Goal: Task Accomplishment & Management: Use online tool/utility

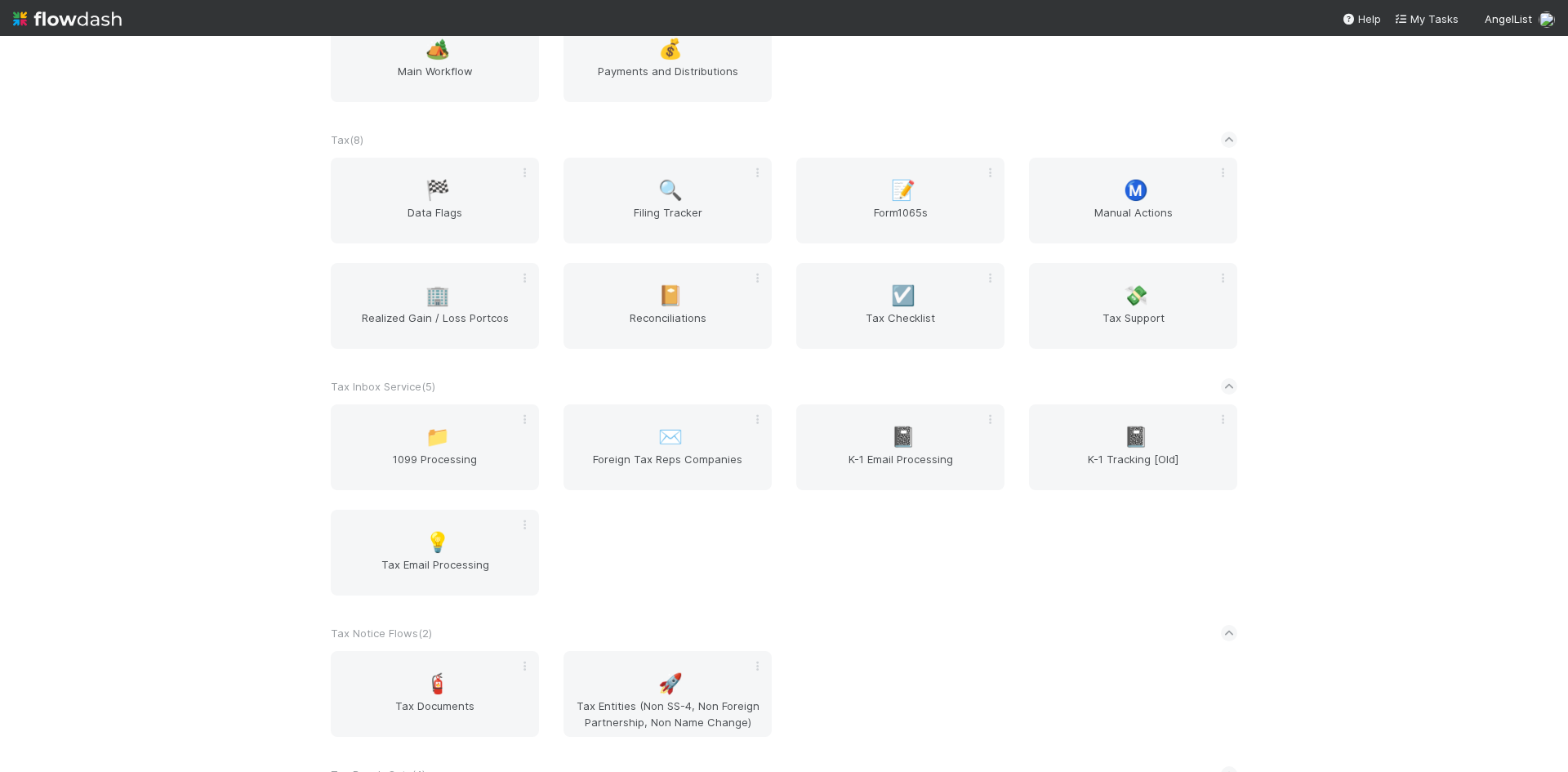
scroll to position [1553, 0]
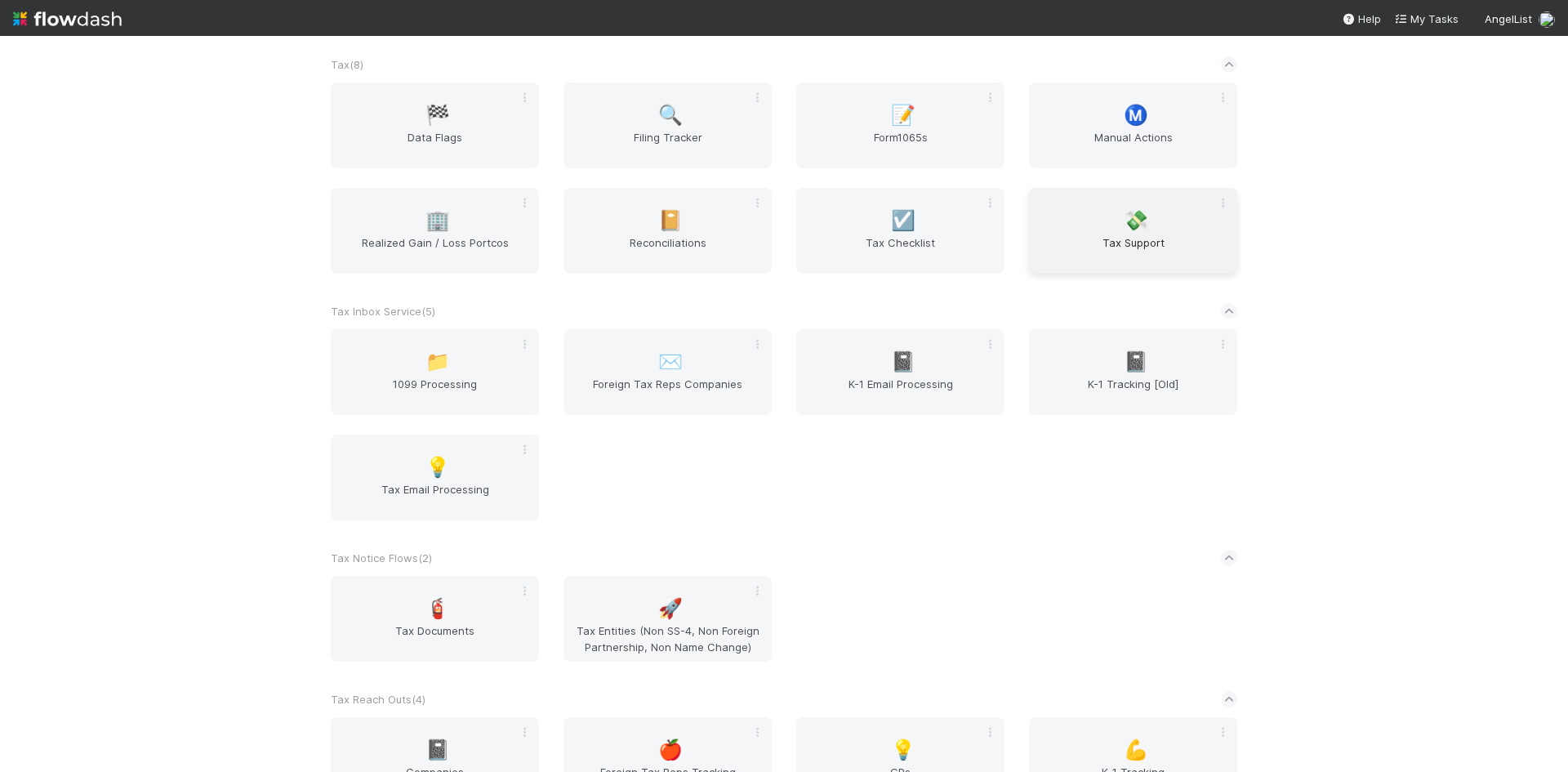
click at [1137, 228] on span "💸" at bounding box center [1136, 220] width 25 height 21
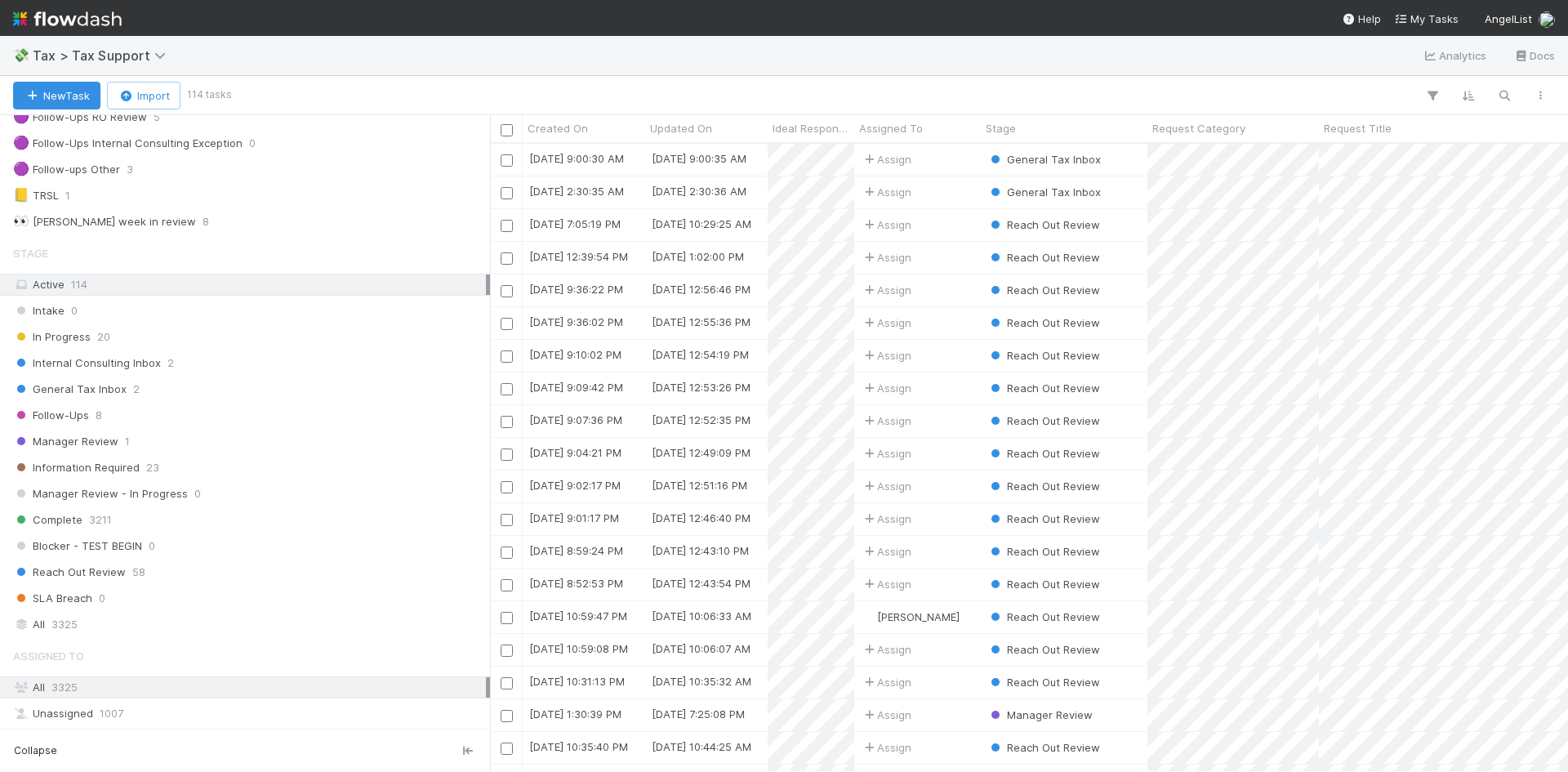
scroll to position [327, 0]
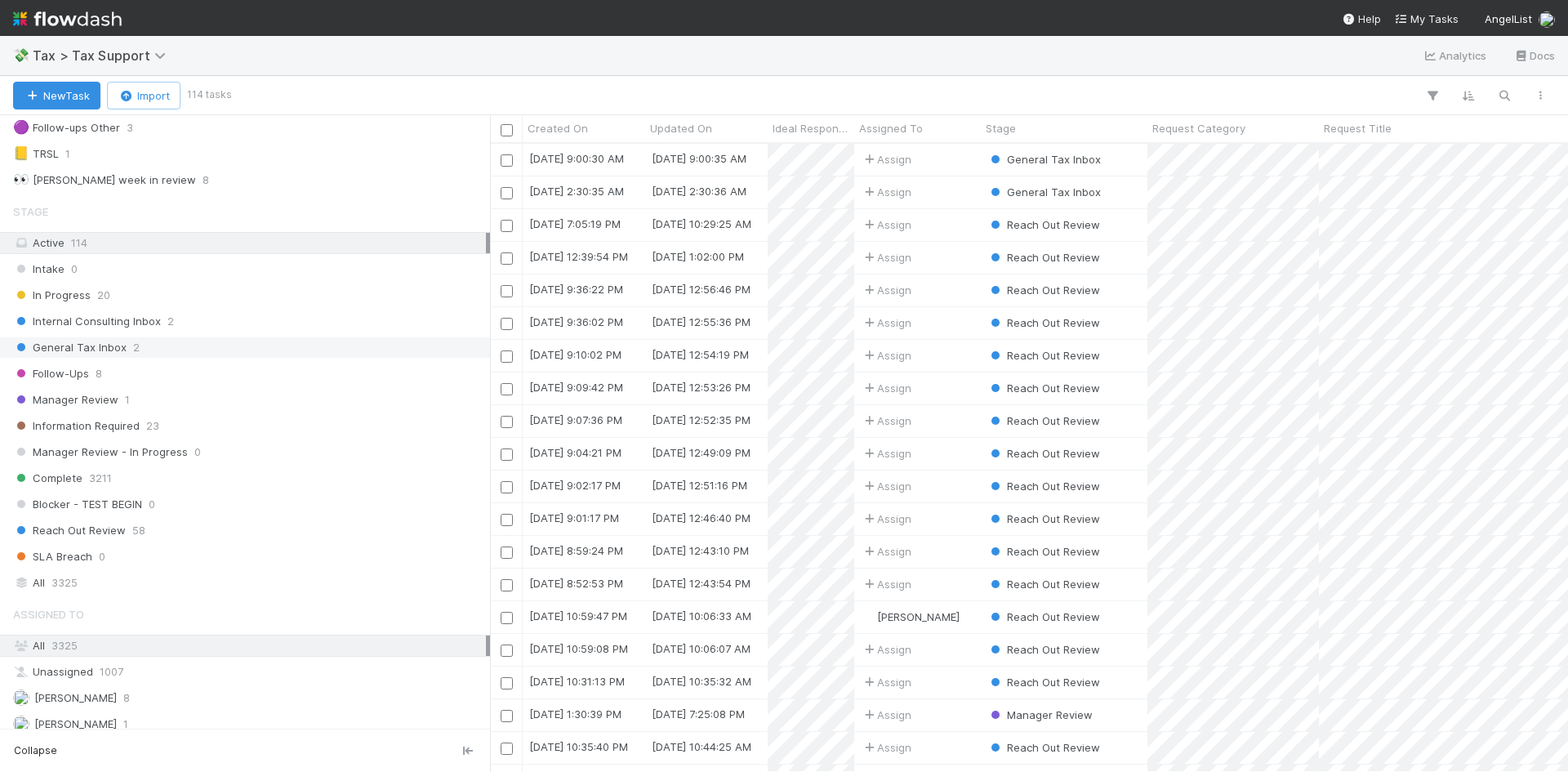
click at [76, 349] on span "General Tax Inbox" at bounding box center [69, 348] width 113 height 20
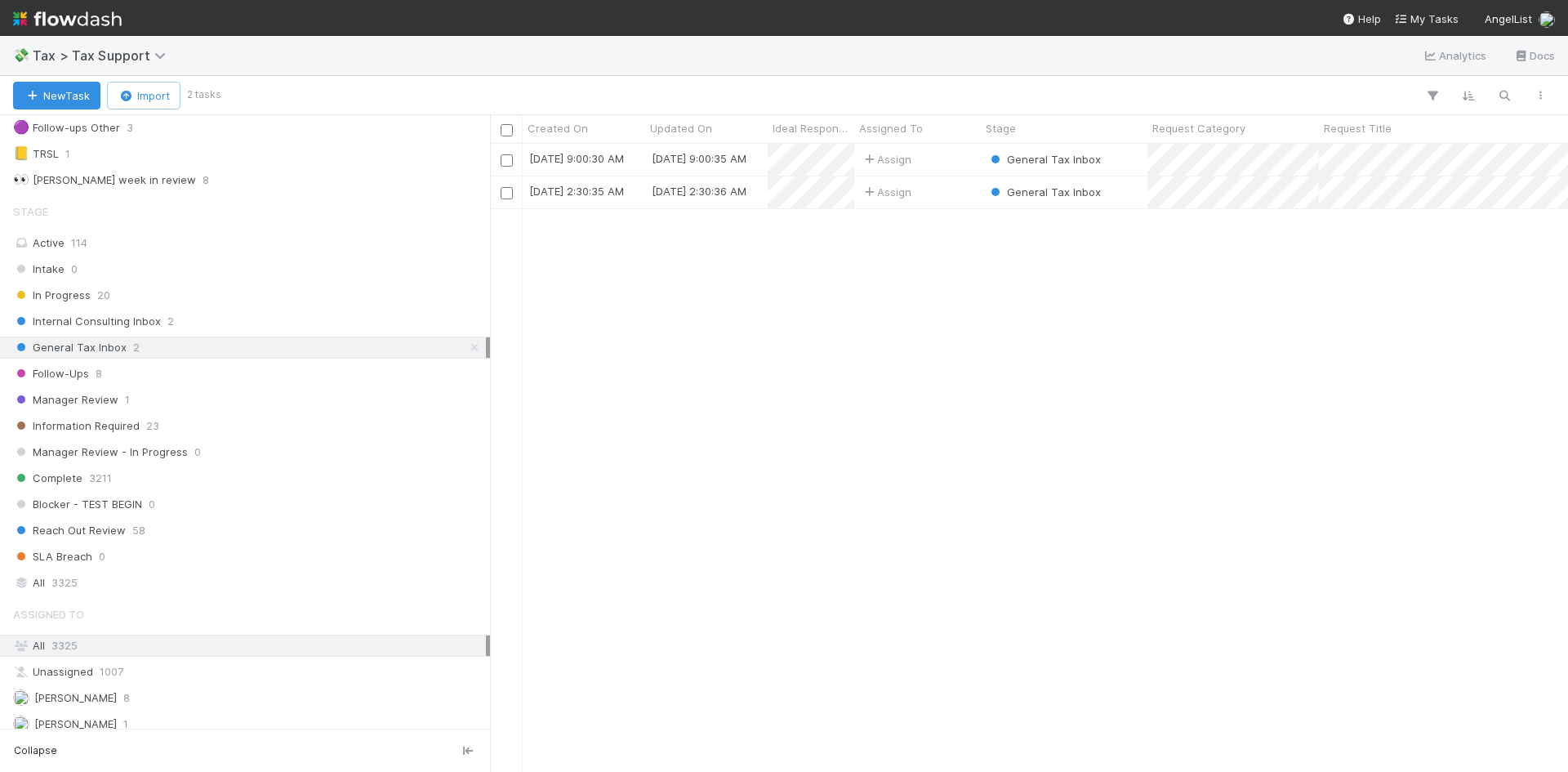
scroll to position [616, 1066]
click at [1126, 160] on div "General Tax Inbox" at bounding box center [1065, 159] width 167 height 32
click at [1134, 158] on div "General Tax Inbox" at bounding box center [1065, 159] width 167 height 32
click at [1115, 158] on div "General Tax Inbox" at bounding box center [1065, 159] width 167 height 32
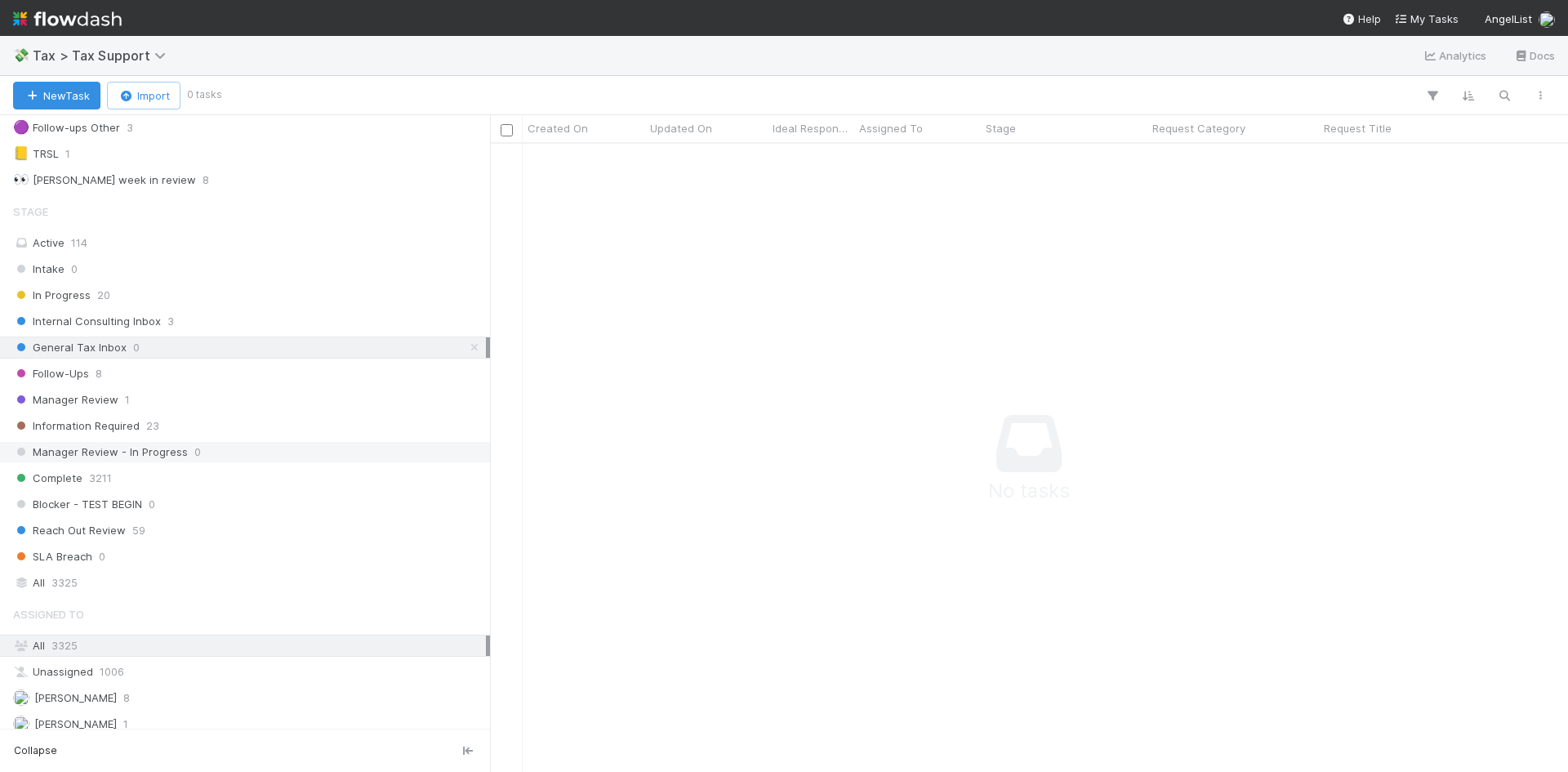
scroll to position [604, 1066]
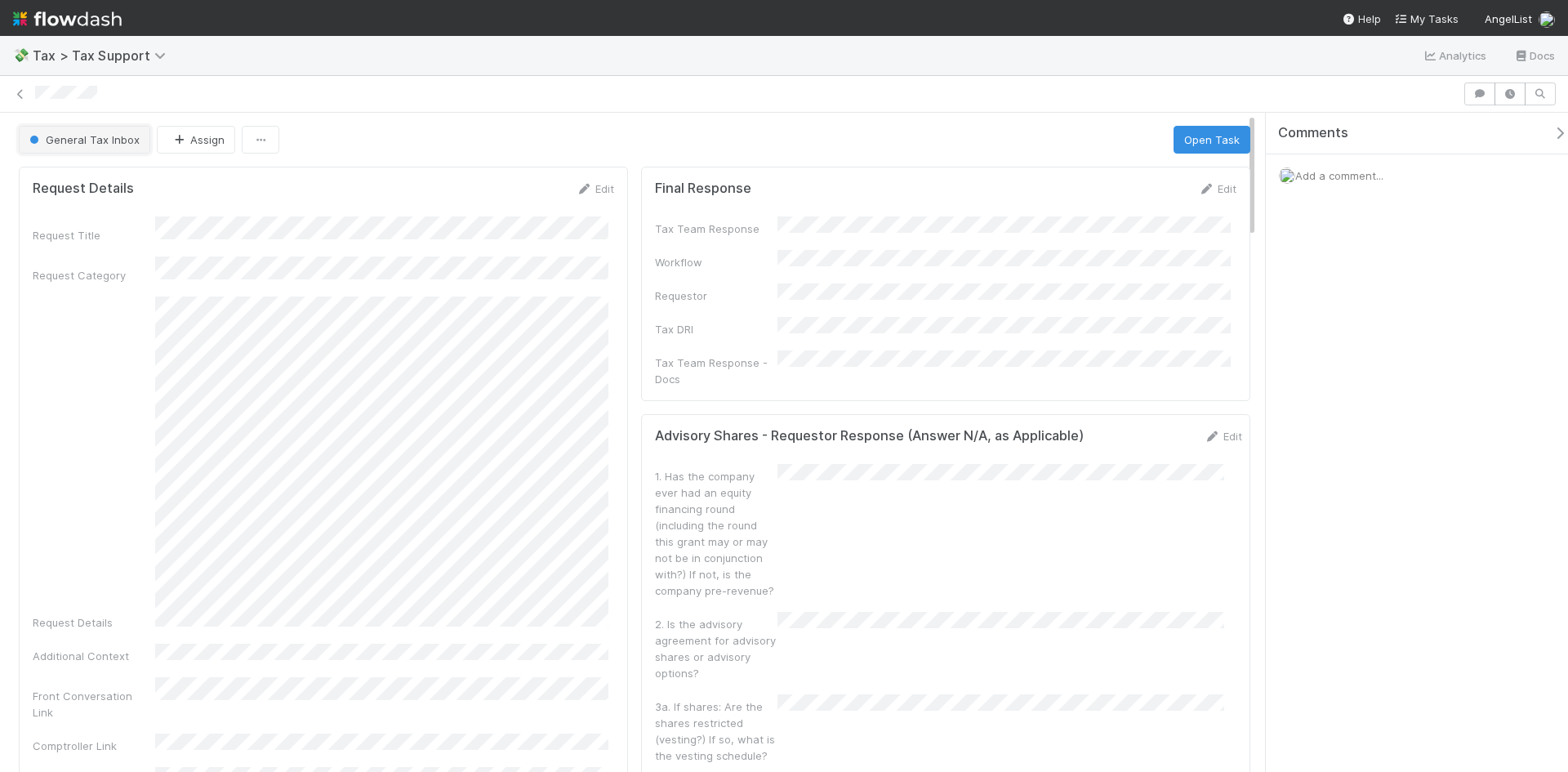
click at [118, 133] on span "General Tax Inbox" at bounding box center [83, 139] width 113 height 13
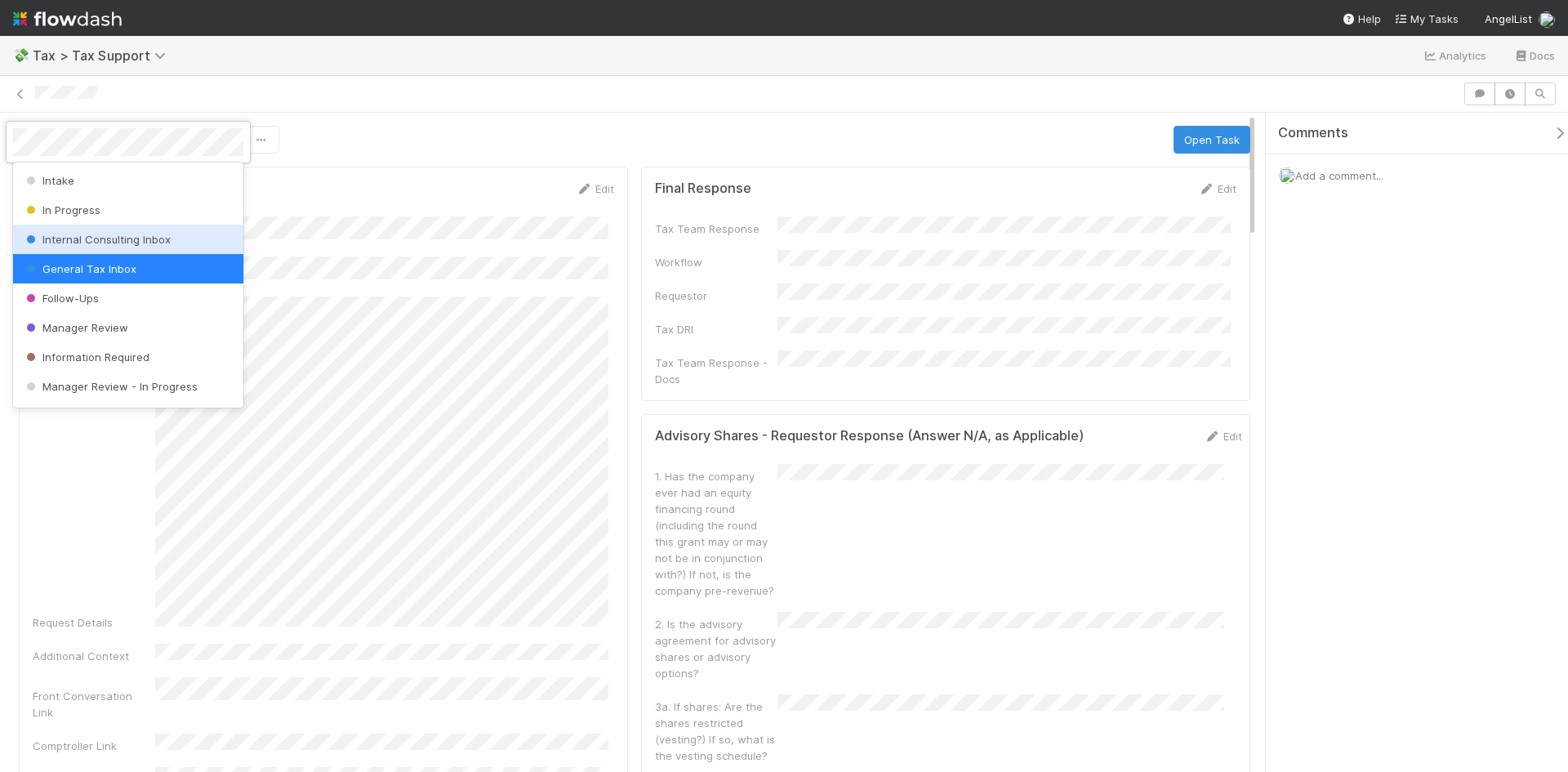
click at [120, 243] on span "Internal Consulting Inbox" at bounding box center [97, 239] width 148 height 13
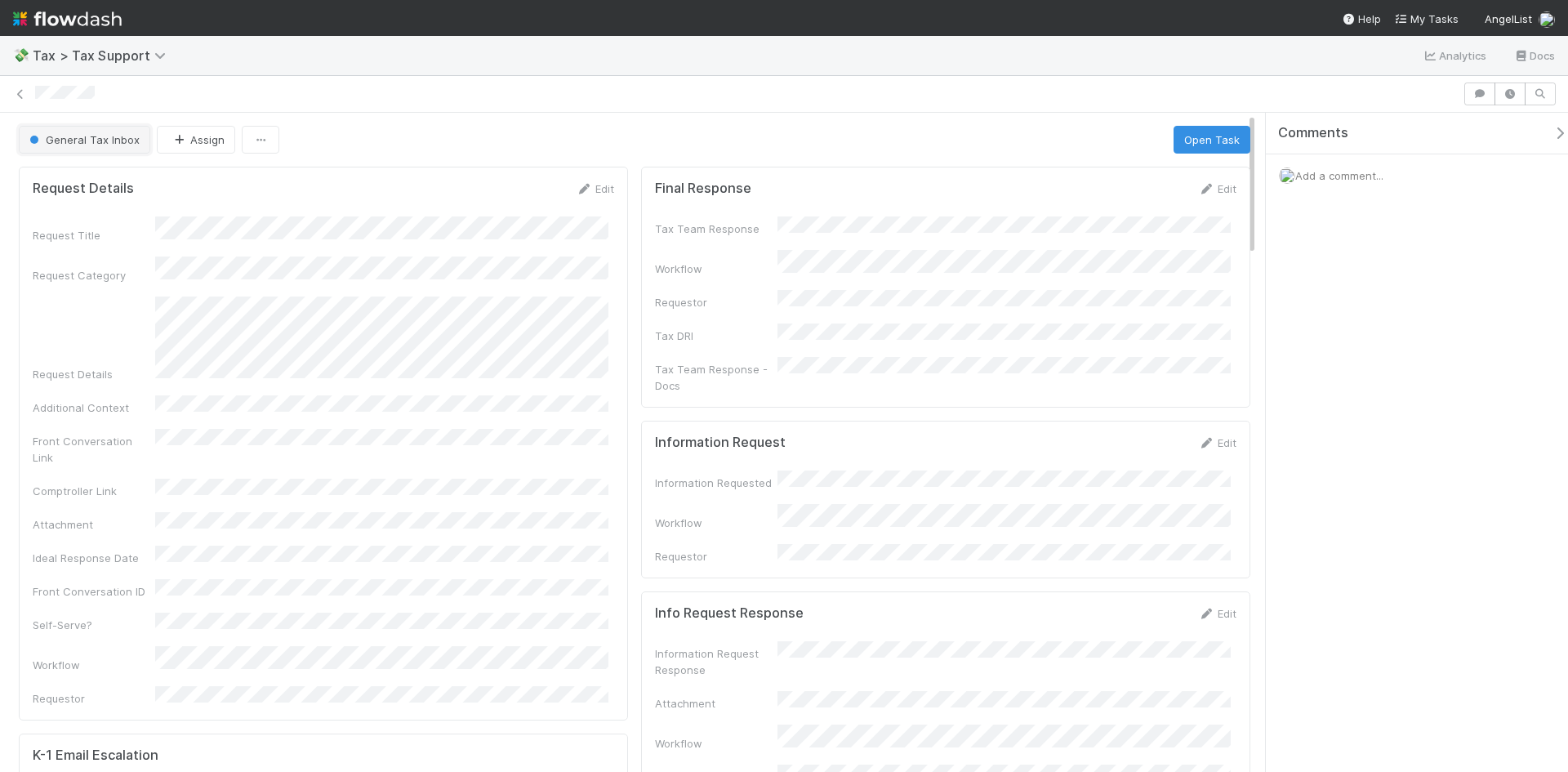
click at [125, 137] on span "General Tax Inbox" at bounding box center [83, 139] width 113 height 13
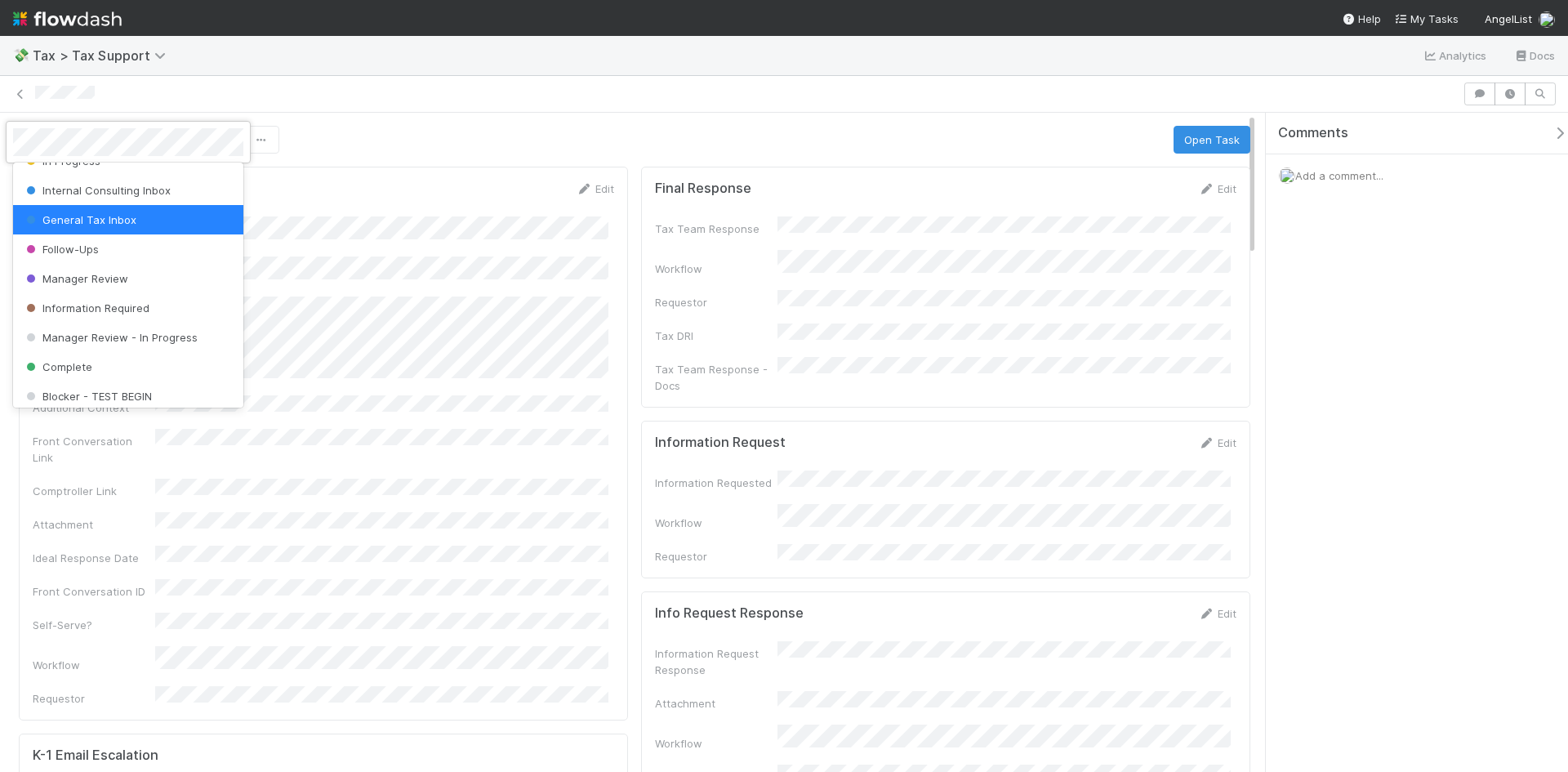
scroll to position [114, 0]
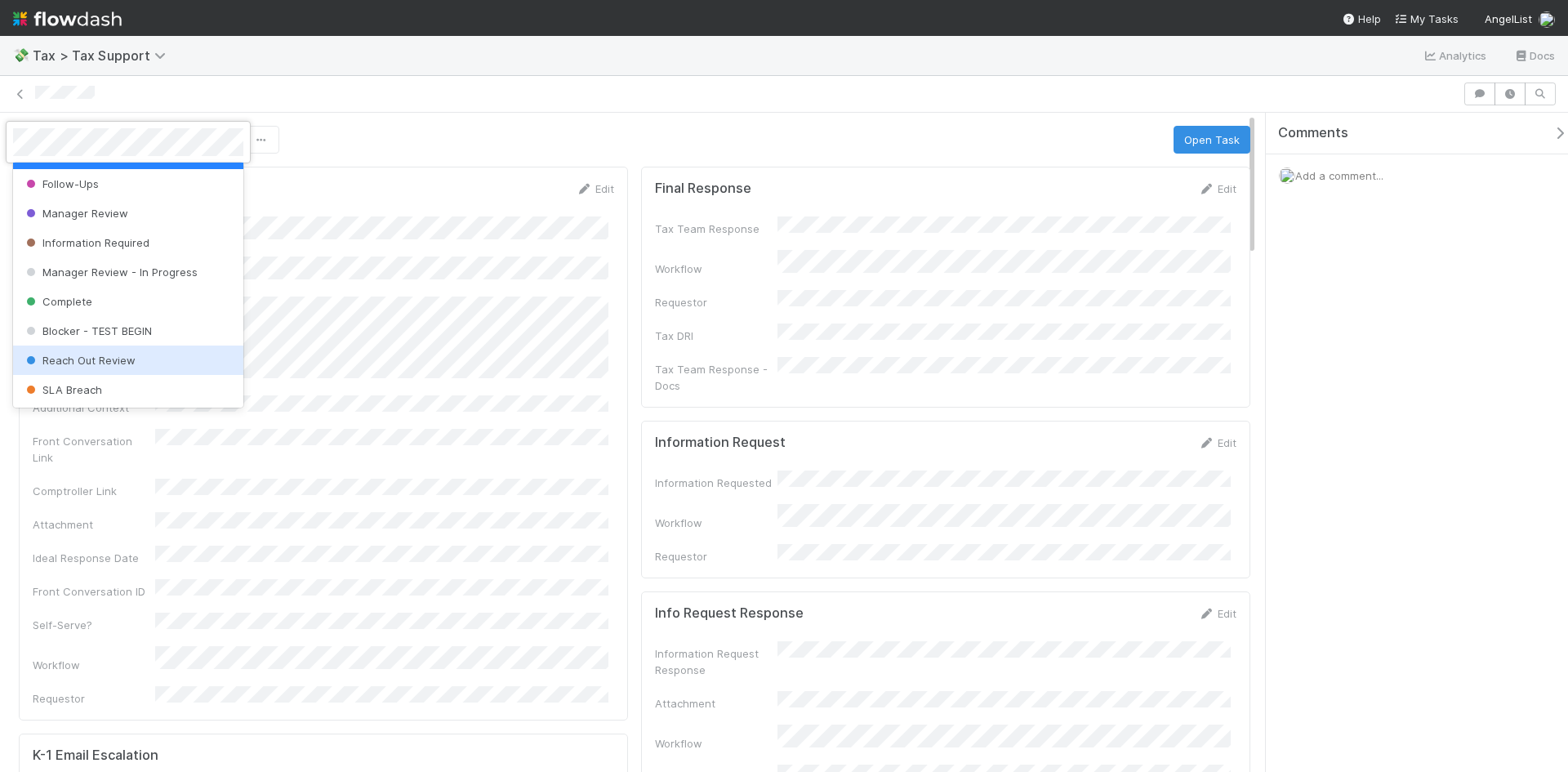
click at [132, 355] on span "Reach Out Review" at bounding box center [79, 360] width 112 height 13
